Goal: Complete application form: Complete application form

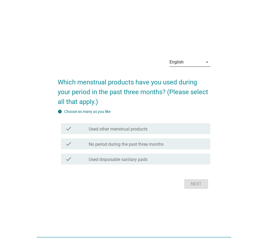
click at [204, 64] on icon "arrow_drop_down" at bounding box center [207, 62] width 7 height 7
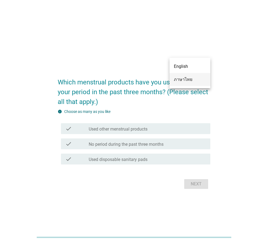
click at [200, 75] on div "ภาษาไทย" at bounding box center [190, 79] width 32 height 13
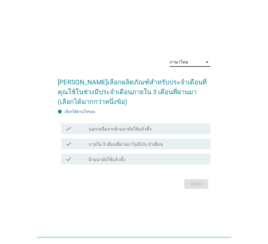
click at [171, 131] on div "check_box_outline_blank นอกเหนือจากผ้าอนามัยใช้แล้วทิ้ง" at bounding box center [147, 129] width 117 height 7
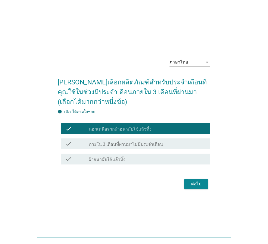
click at [168, 158] on div "check_box_outline_blank ผ้าอนามัยใช้แล้วทิ้ง" at bounding box center [147, 159] width 117 height 7
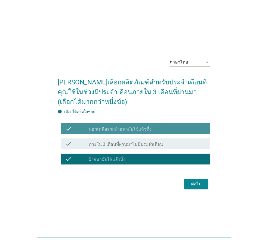
click at [167, 131] on div "check_box_outline_blank นอกเหนือจากผ้าอนามัยใช้แล้วทิ้ง" at bounding box center [147, 129] width 117 height 7
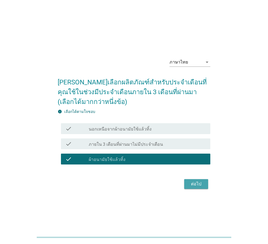
click at [188, 185] on div "ต่อไป" at bounding box center [195, 184] width 15 height 7
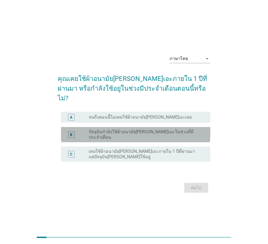
click at [161, 134] on div "B radio_button_unchecked ปัจจุบันกำลังใช้ผ้าอนามัย[PERSON_NAME]เอะในช่วงที่มีปร…" at bounding box center [135, 134] width 149 height 15
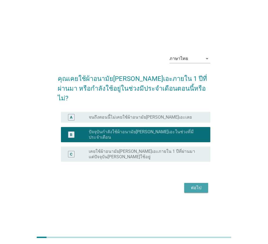
click at [192, 185] on div "ต่อไป" at bounding box center [195, 188] width 15 height 7
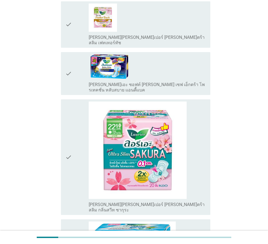
scroll to position [109, 0]
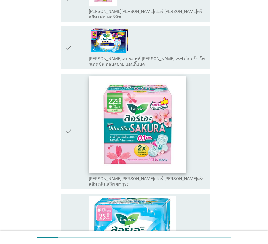
click at [178, 119] on img at bounding box center [137, 124] width 97 height 97
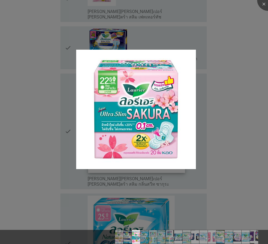
click at [178, 119] on div at bounding box center [134, 122] width 268 height 244
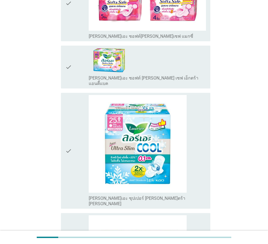
scroll to position [1119, 0]
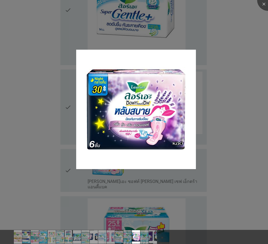
scroll to position [1011, 0]
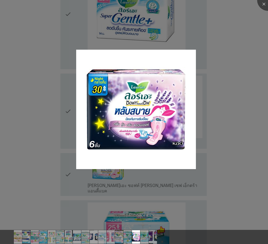
click at [238, 84] on div at bounding box center [134, 122] width 268 height 244
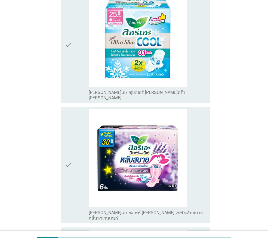
scroll to position [1228, 0]
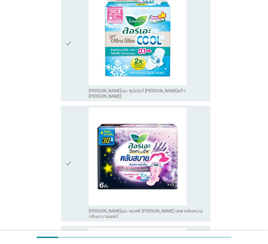
click at [69, 118] on icon "check" at bounding box center [68, 164] width 7 height 112
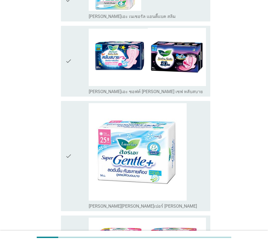
scroll to position [820, 0]
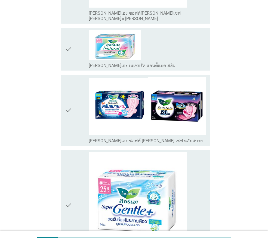
click at [67, 157] on icon "check" at bounding box center [68, 205] width 7 height 106
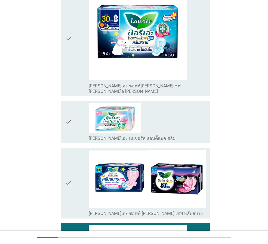
scroll to position [739, 0]
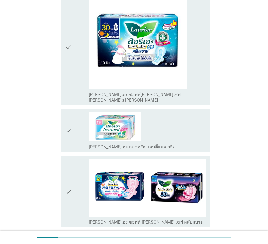
click at [70, 112] on icon "check" at bounding box center [68, 131] width 7 height 38
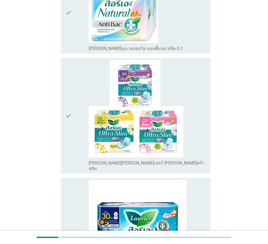
scroll to position [549, 0]
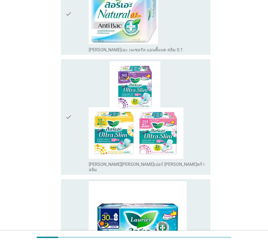
click at [70, 103] on icon "check" at bounding box center [68, 117] width 7 height 112
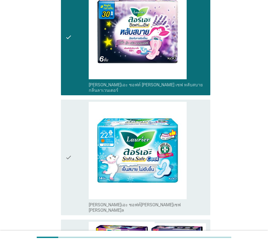
scroll to position [1418, 0]
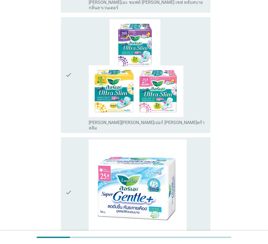
scroll to position [245, 0]
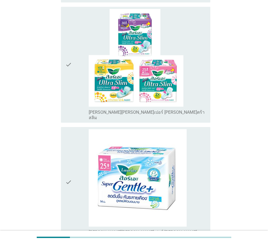
click at [76, 62] on div "check" at bounding box center [76, 65] width 23 height 112
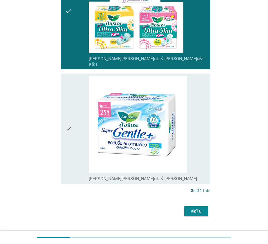
scroll to position [298, 0]
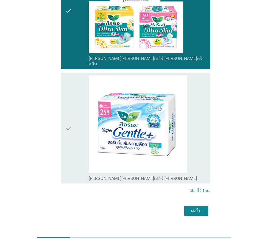
click at [73, 91] on div "check" at bounding box center [76, 129] width 23 height 106
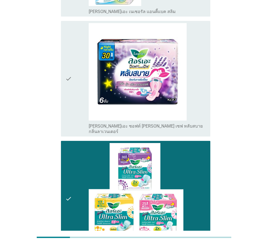
scroll to position [54, 0]
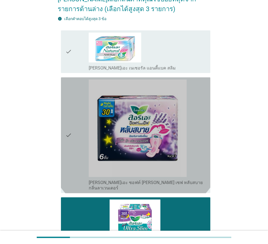
click at [74, 86] on div "check" at bounding box center [76, 136] width 23 height 112
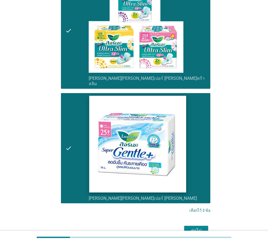
scroll to position [298, 0]
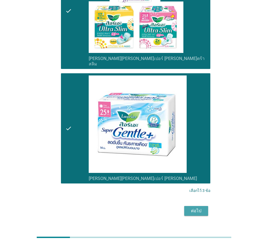
click at [199, 208] on div "ต่อไป" at bounding box center [195, 211] width 15 height 7
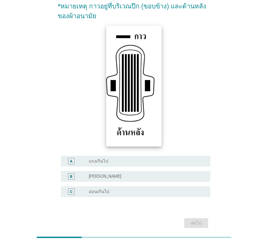
scroll to position [79, 0]
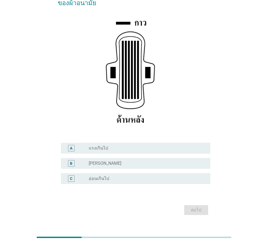
click at [85, 160] on div "B" at bounding box center [76, 163] width 23 height 7
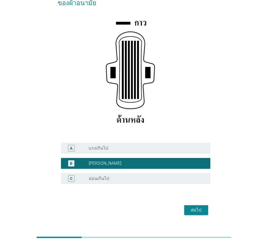
click at [189, 207] on div "ต่อไป" at bounding box center [195, 210] width 15 height 7
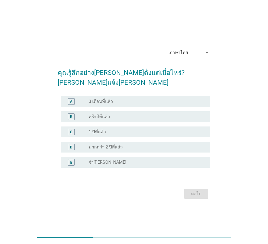
click at [82, 130] on div "C" at bounding box center [76, 132] width 23 height 7
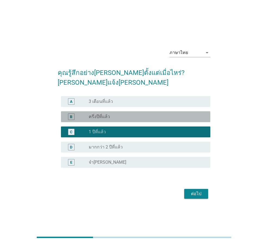
click at [81, 114] on div "B" at bounding box center [76, 117] width 23 height 7
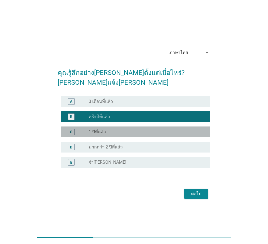
click at [83, 129] on div "C" at bounding box center [76, 132] width 23 height 7
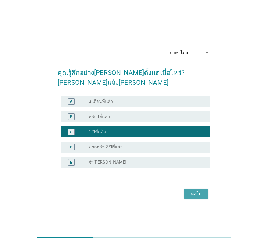
click at [199, 189] on button "ต่อไป" at bounding box center [196, 194] width 24 height 10
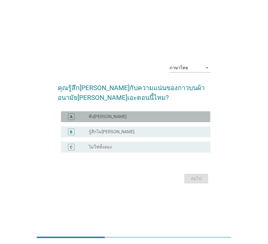
click at [138, 118] on div "radio_button_unchecked พึง[PERSON_NAME]" at bounding box center [145, 116] width 113 height 5
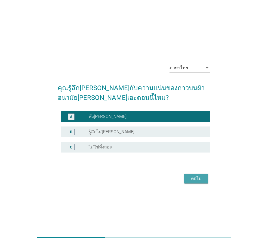
click at [199, 175] on button "ต่อไป" at bounding box center [196, 179] width 24 height 10
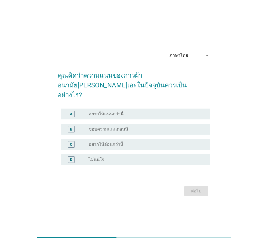
click at [122, 127] on label "ชอบความแน่นตอนนี" at bounding box center [108, 129] width 39 height 5
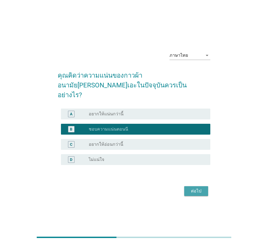
click at [196, 186] on button "ต่อไป" at bounding box center [196, 191] width 24 height 10
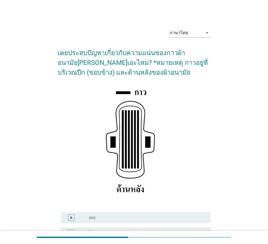
click at [92, 218] on label "เคย" at bounding box center [92, 217] width 7 height 5
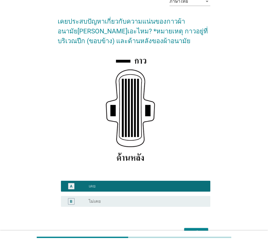
scroll to position [64, 0]
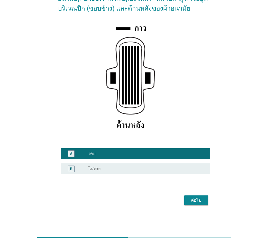
click at [197, 201] on div "ต่อไป" at bounding box center [195, 200] width 15 height 7
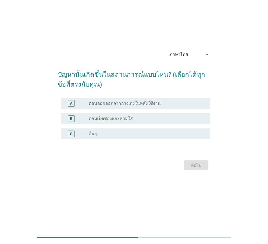
scroll to position [0, 0]
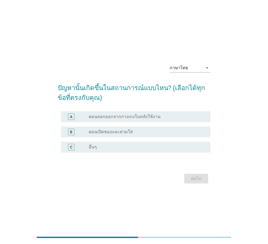
click at [84, 120] on div "A" at bounding box center [76, 117] width 23 height 7
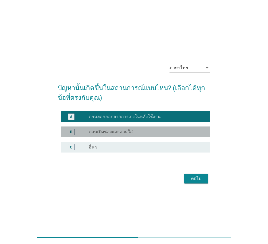
click at [85, 132] on div "B" at bounding box center [76, 132] width 23 height 7
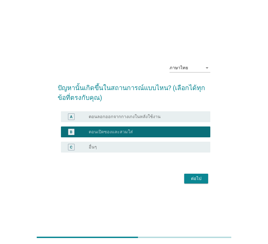
click at [133, 118] on label "ตอนลอกออกจากกางเกงในหลังใช้งาน" at bounding box center [125, 116] width 72 height 5
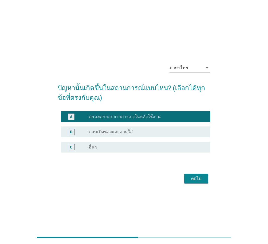
click at [186, 170] on form "ปัญหานั้นเกิดขึ้นในสถานการณ์แบบไหน? (เลือกได้ทุกข้อที่ตรงกับคุณ) A radio_button…" at bounding box center [134, 132] width 152 height 108
click at [193, 179] on div "ต่อไป" at bounding box center [195, 179] width 15 height 7
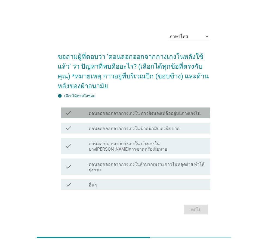
click at [93, 117] on div "check check_box_outline_blank ตอนลอกออกจากกางเกงใน กาวยังหลงเหลืออยู่บนกางเกงใน" at bounding box center [135, 113] width 149 height 11
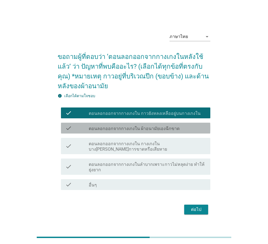
click at [96, 130] on label "ตอนลอกออกจากกางเกงใน ผ้าอนามัยเองฉีกขาด" at bounding box center [134, 128] width 91 height 5
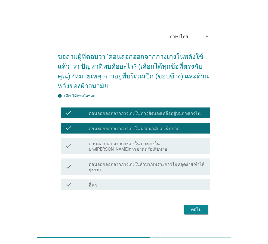
click at [202, 211] on div "ต่อไป" at bounding box center [195, 210] width 15 height 7
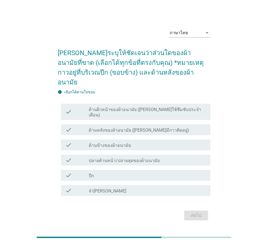
click at [120, 128] on label "ด้านหลังของผ้าอนามัย ([PERSON_NAME]มีกาวติดอยู่)" at bounding box center [139, 130] width 100 height 5
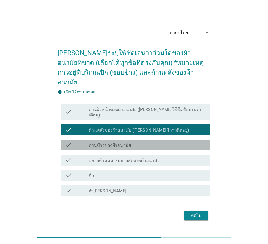
click at [128, 142] on div "check_box_outline_blank ด้านข้างของผ้าอนามัย" at bounding box center [147, 145] width 117 height 7
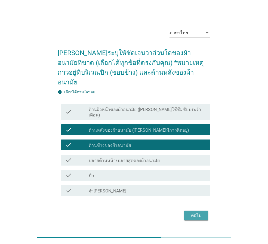
click at [202, 211] on button "ต่อไป" at bounding box center [196, 216] width 24 height 10
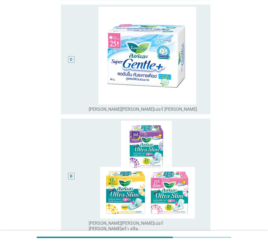
scroll to position [338, 0]
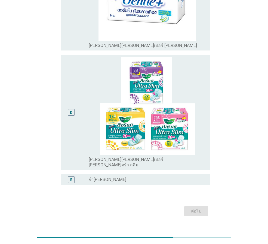
click at [73, 118] on div "D" at bounding box center [71, 112] width 12 height 111
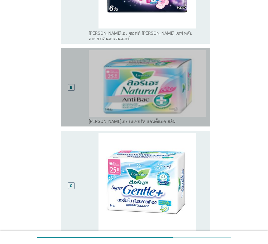
click at [73, 118] on div "B" at bounding box center [71, 87] width 12 height 74
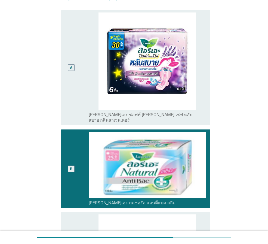
click at [76, 91] on div "A" at bounding box center [71, 68] width 12 height 111
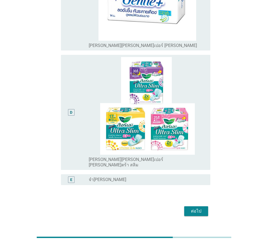
click at [75, 137] on div "D" at bounding box center [71, 112] width 12 height 111
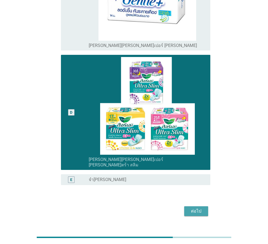
click at [194, 208] on div "ต่อไป" at bounding box center [195, 211] width 15 height 7
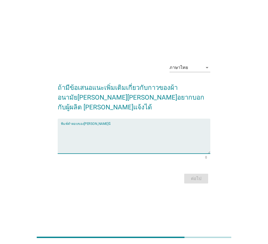
click at [102, 127] on textarea "พิมพ์คำตอบของคุณ ที่นี่" at bounding box center [135, 139] width 149 height 29
type textarea "-"
click at [196, 176] on div "ต่อไป" at bounding box center [195, 179] width 15 height 7
